Goal: Navigation & Orientation: Find specific page/section

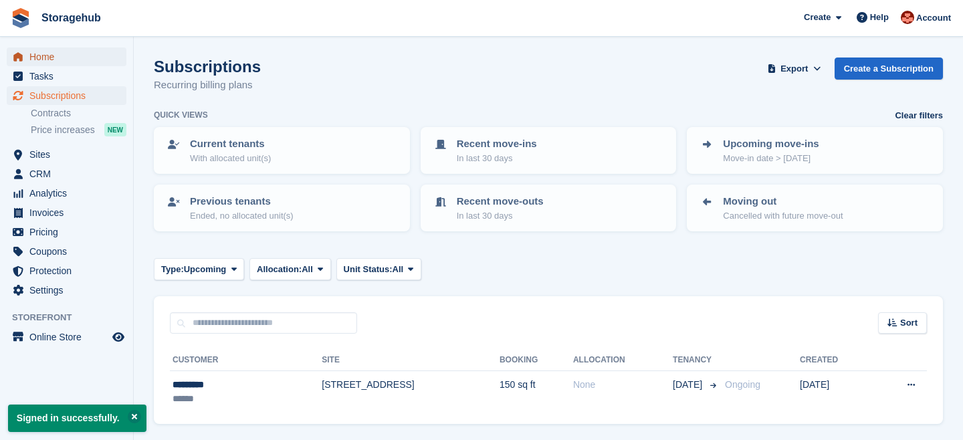
click at [38, 55] on span "Home" at bounding box center [69, 56] width 80 height 19
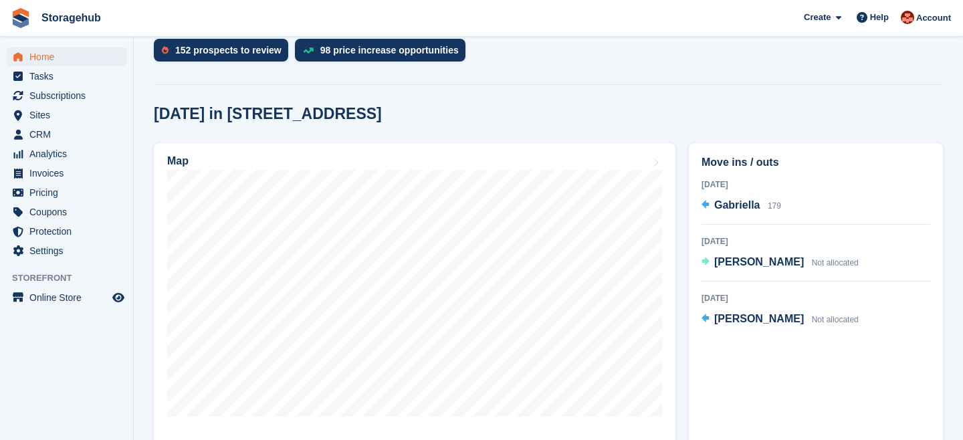
scroll to position [365, 0]
